Goal: Navigation & Orientation: Find specific page/section

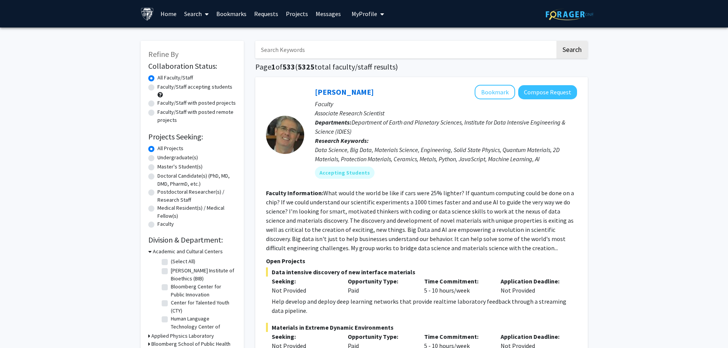
click at [236, 19] on link "Bookmarks" at bounding box center [232, 13] width 38 height 27
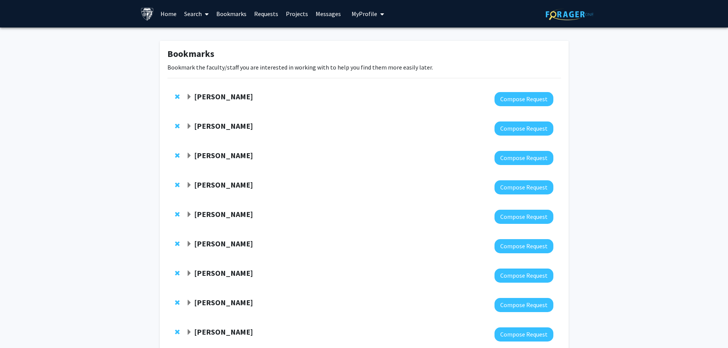
click at [250, 105] on div at bounding box center [369, 99] width 367 height 14
click at [252, 102] on div at bounding box center [369, 99] width 367 height 14
click at [253, 99] on strong "[PERSON_NAME]" at bounding box center [223, 97] width 59 height 10
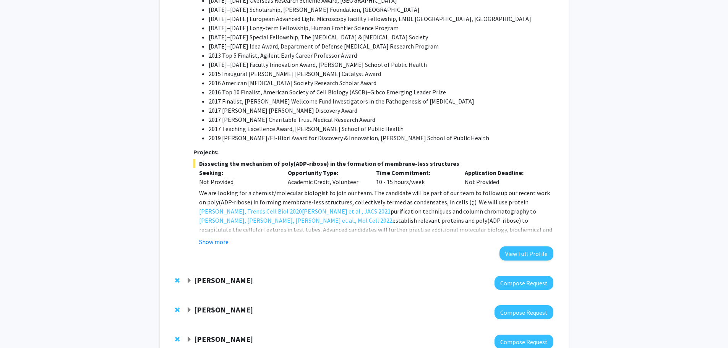
scroll to position [420, 0]
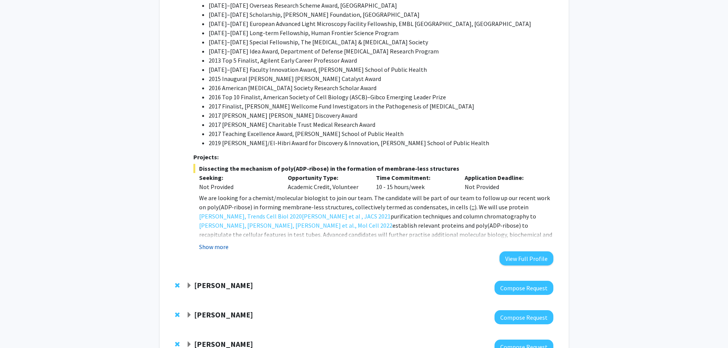
click at [219, 242] on button "Show more" at bounding box center [213, 246] width 29 height 9
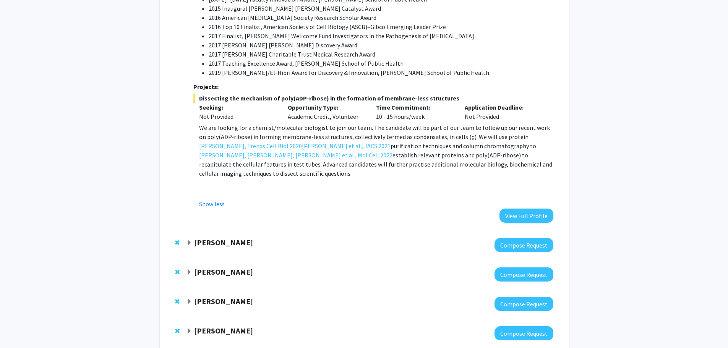
scroll to position [535, 0]
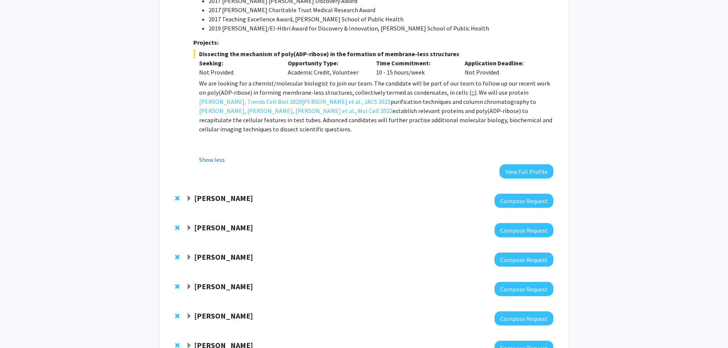
click at [248, 193] on strong "[PERSON_NAME]" at bounding box center [223, 198] width 59 height 10
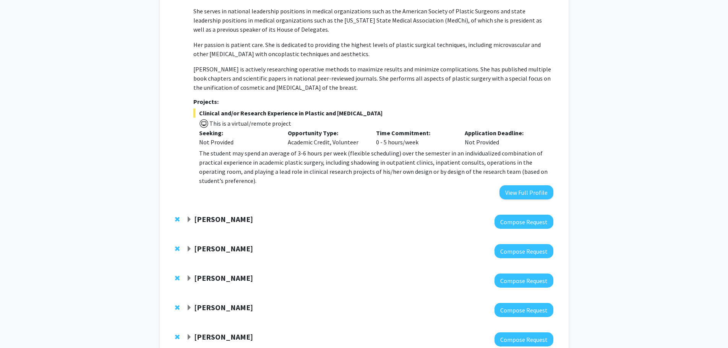
scroll to position [841, 0]
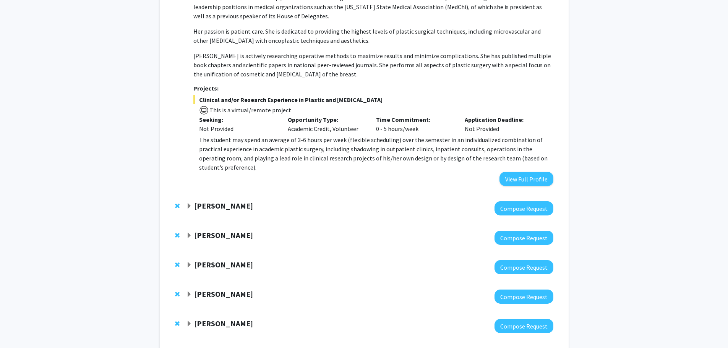
click at [232, 201] on strong "[PERSON_NAME]" at bounding box center [223, 206] width 59 height 10
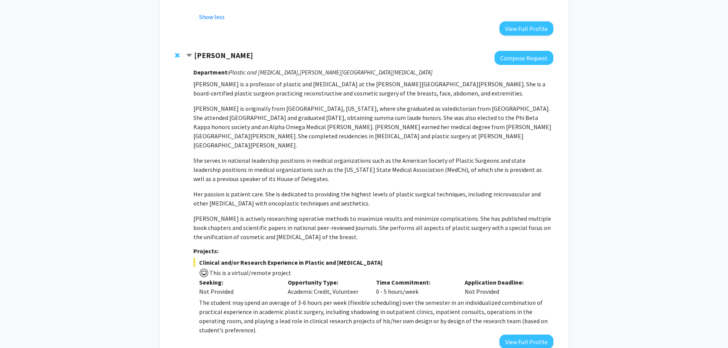
scroll to position [688, 0]
